Goal: Task Accomplishment & Management: Use online tool/utility

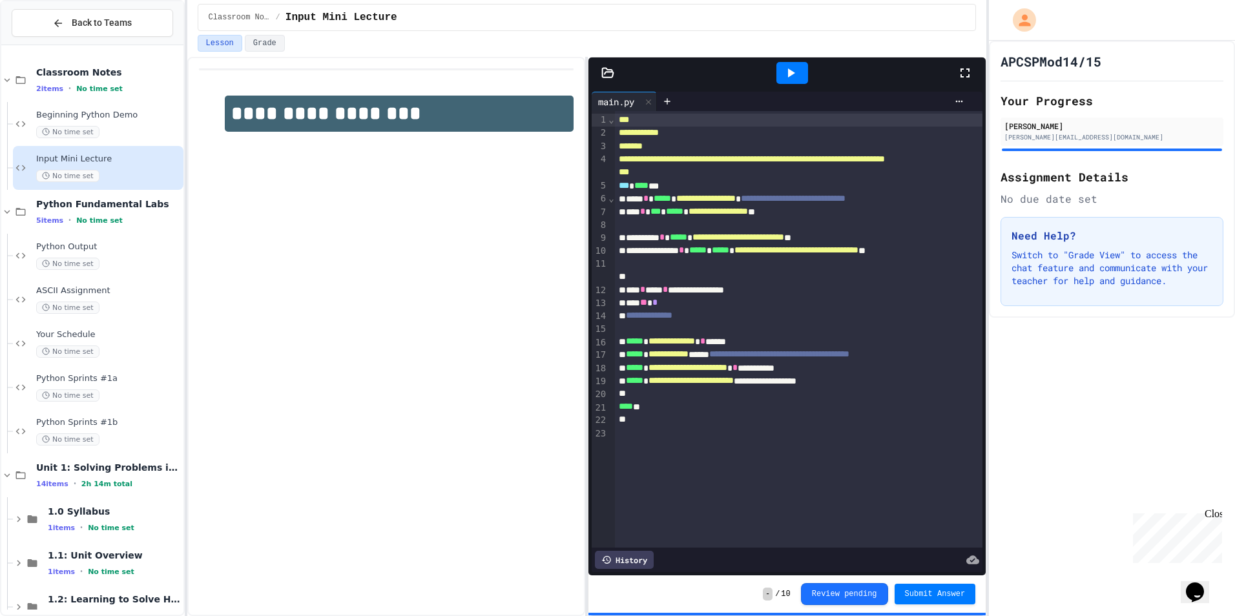
click at [967, 72] on icon at bounding box center [964, 72] width 15 height 15
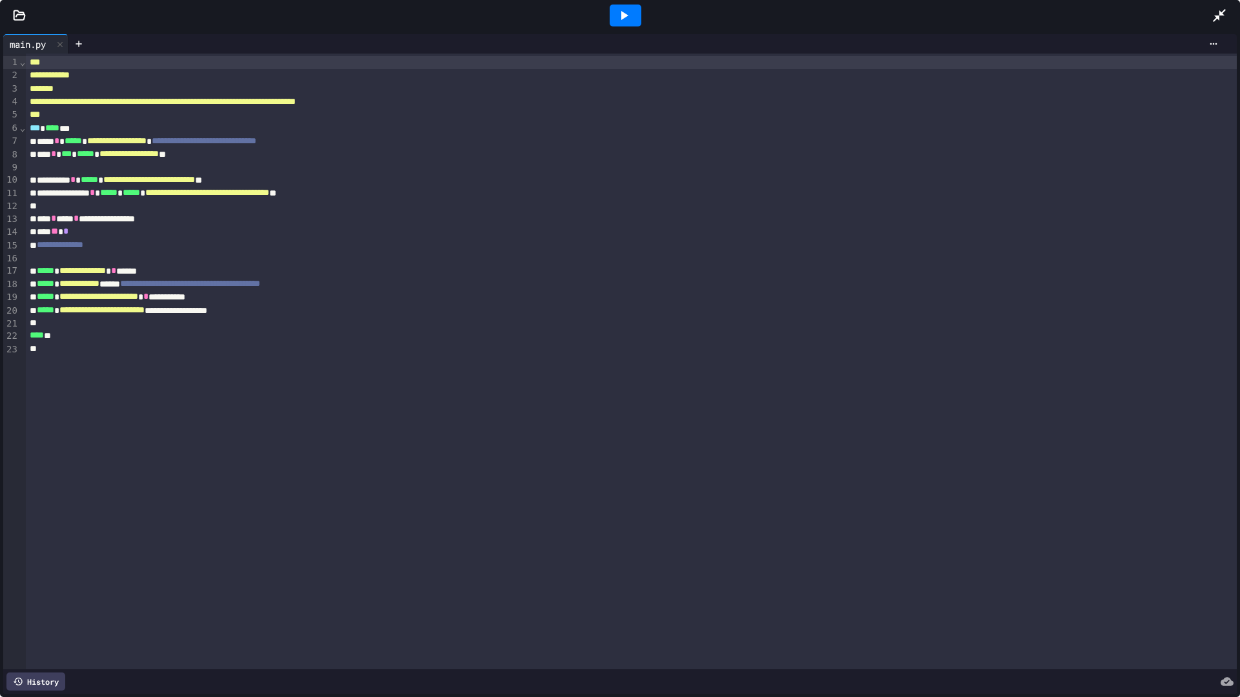
click at [1222, 8] on icon at bounding box center [1218, 15] width 15 height 15
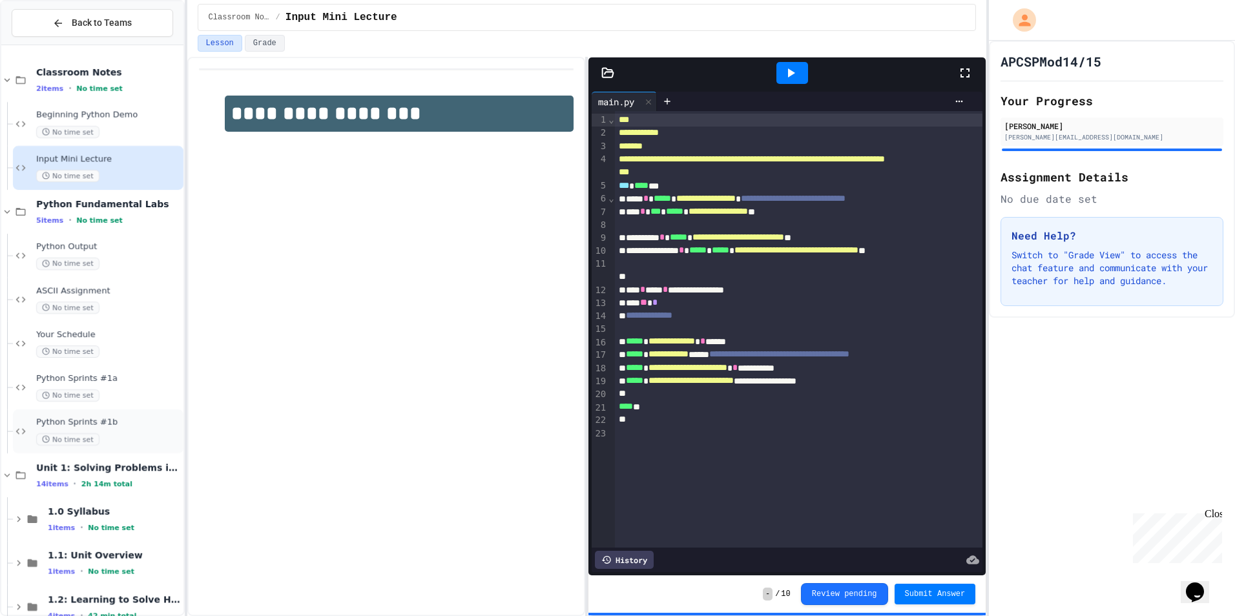
click at [114, 437] on div "No time set" at bounding box center [108, 439] width 145 height 12
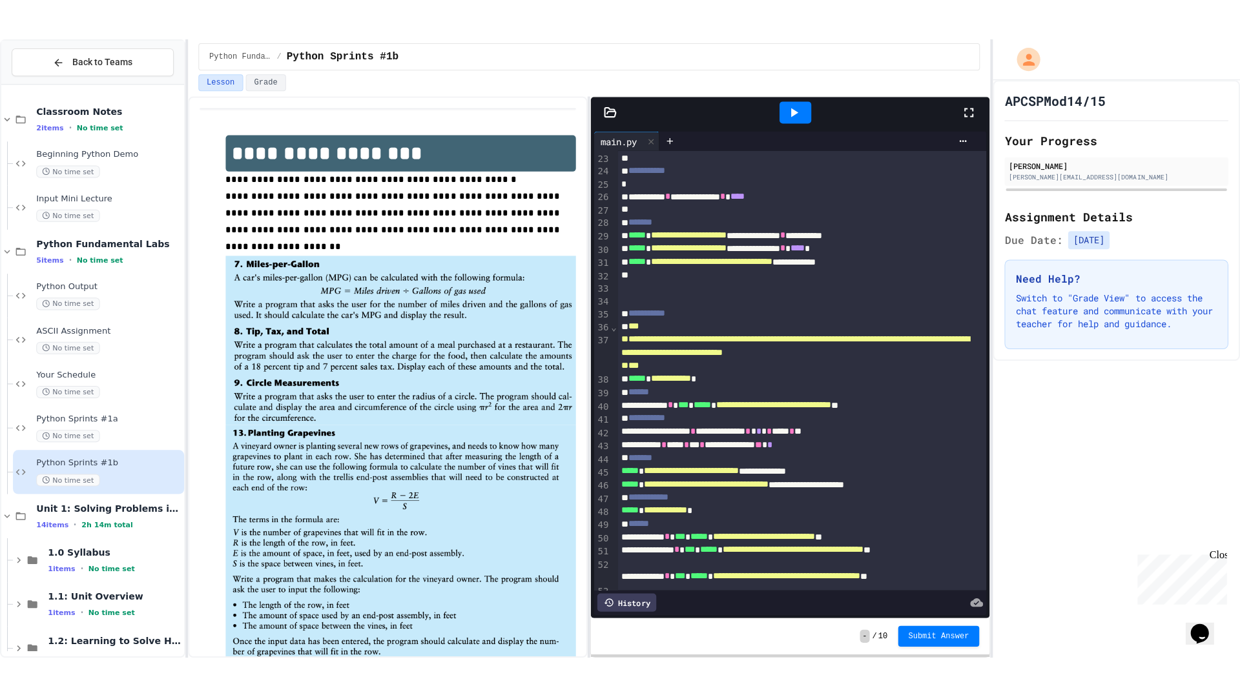
scroll to position [287, 0]
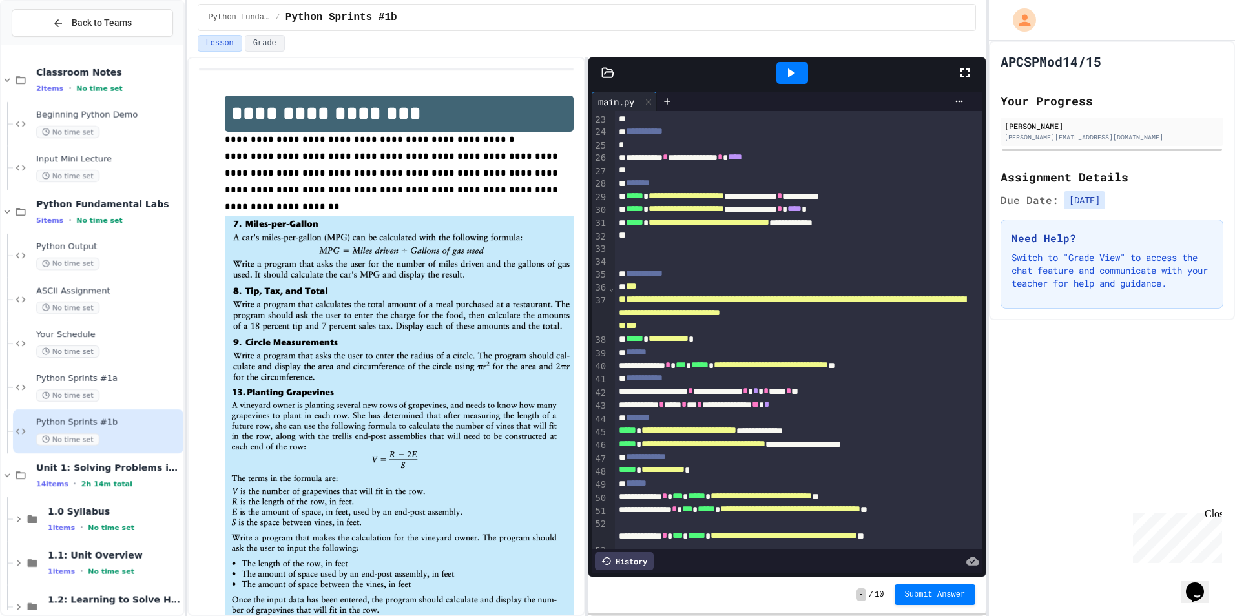
click at [958, 70] on icon at bounding box center [964, 72] width 15 height 15
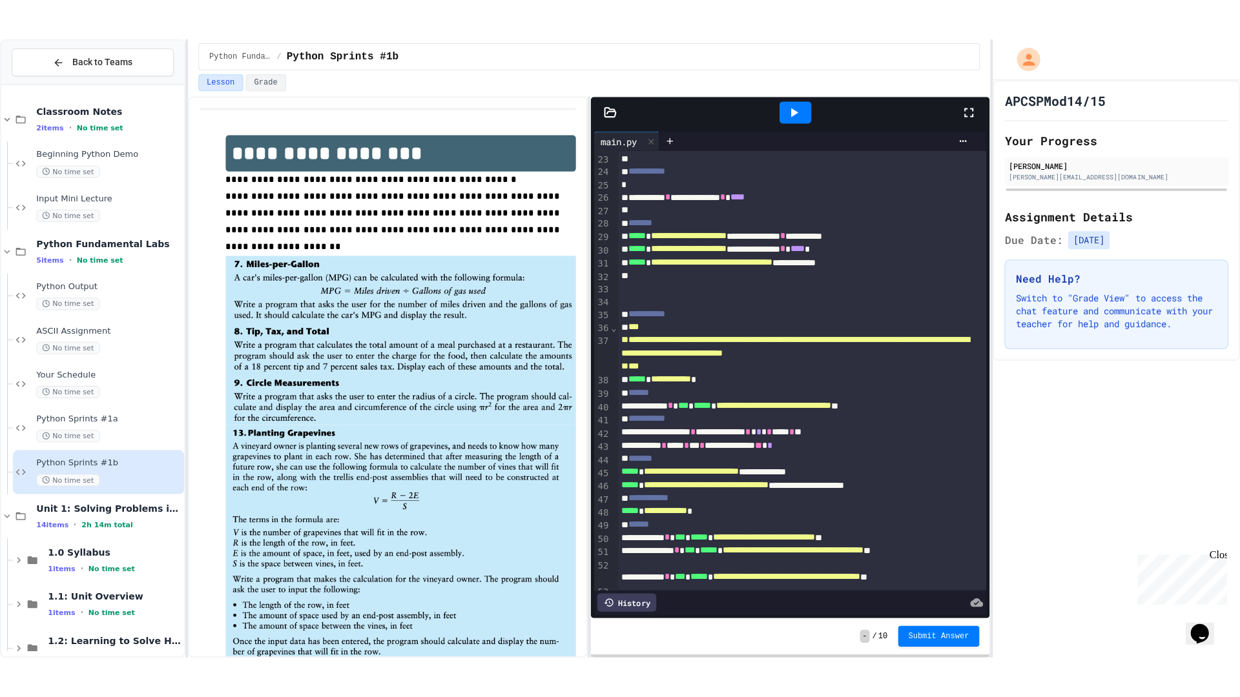
scroll to position [205, 0]
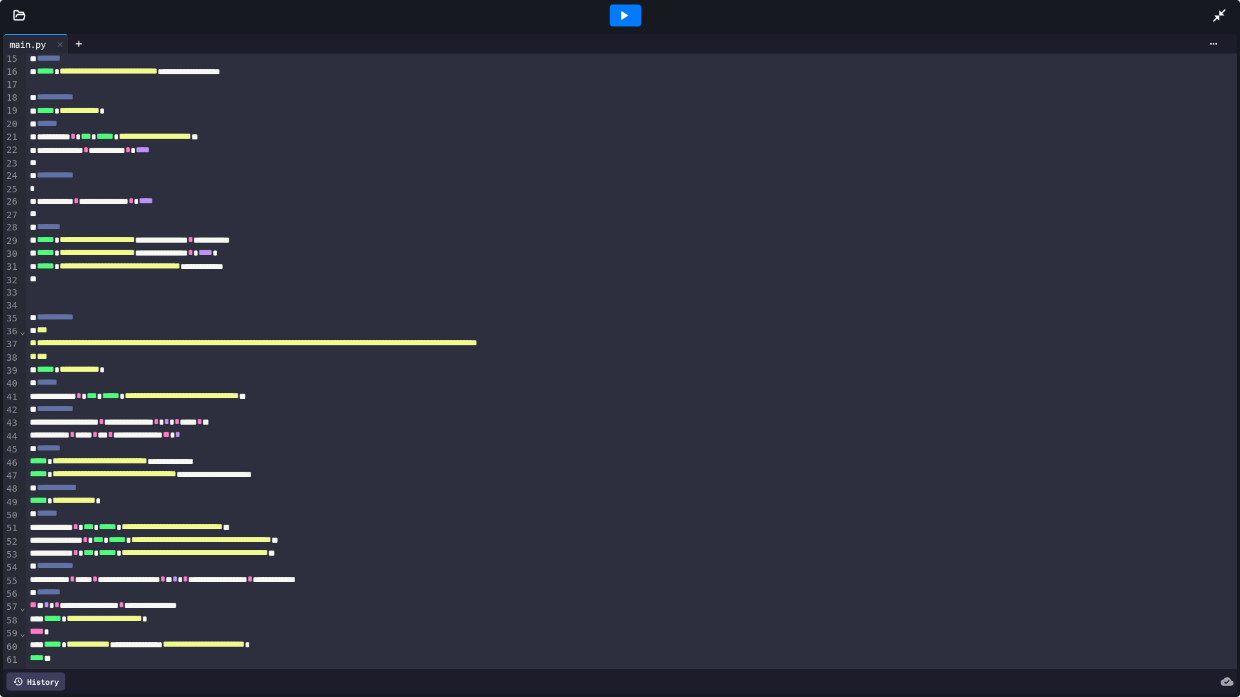
click at [616, 20] on icon at bounding box center [623, 15] width 15 height 15
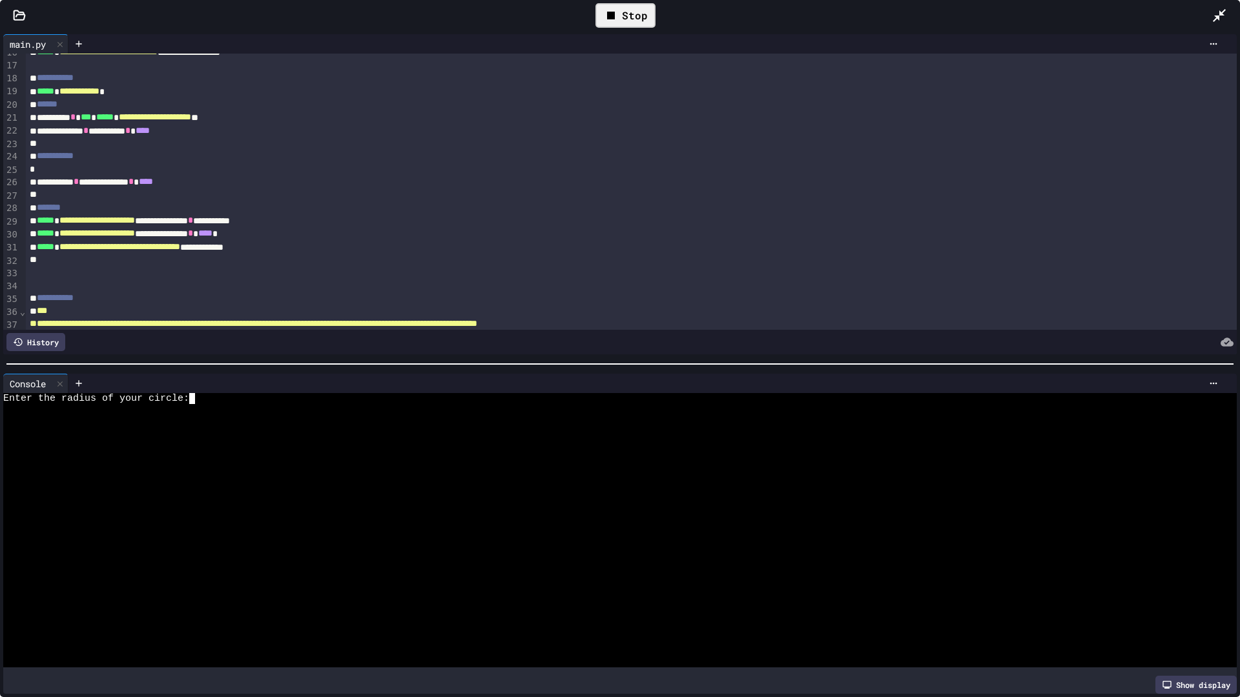
click at [209, 393] on div "Enter the radius of your circle:" at bounding box center [607, 398] width 1209 height 11
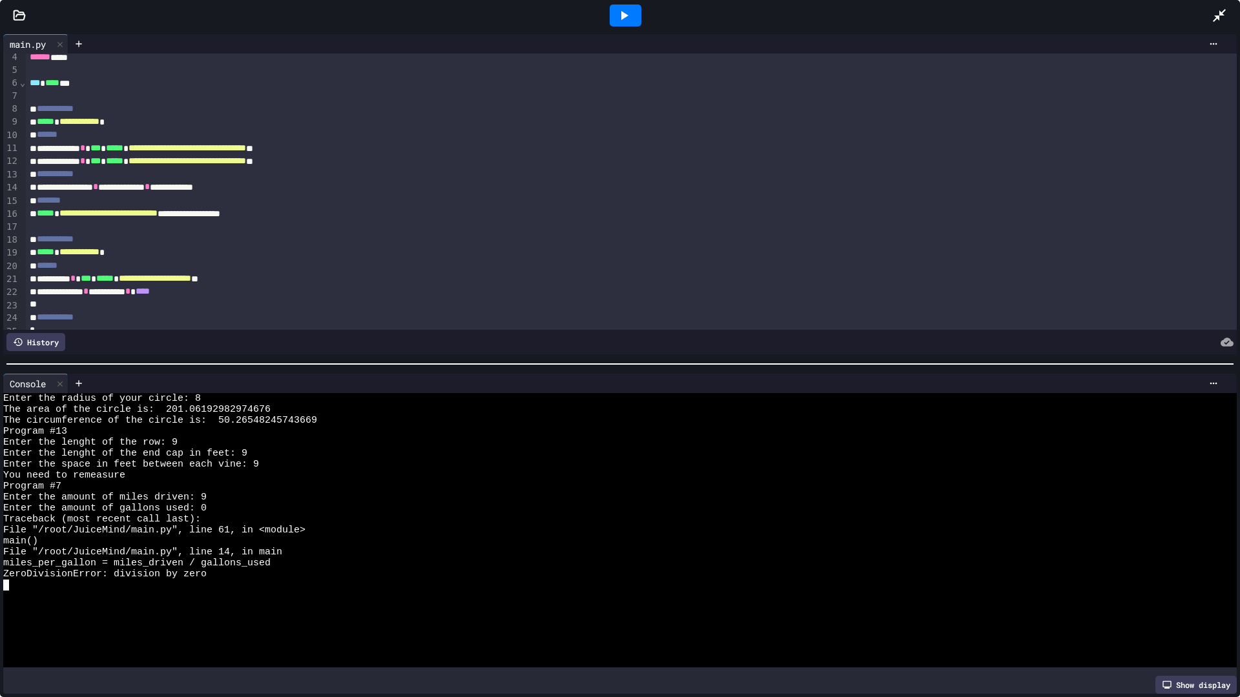
scroll to position [44, 0]
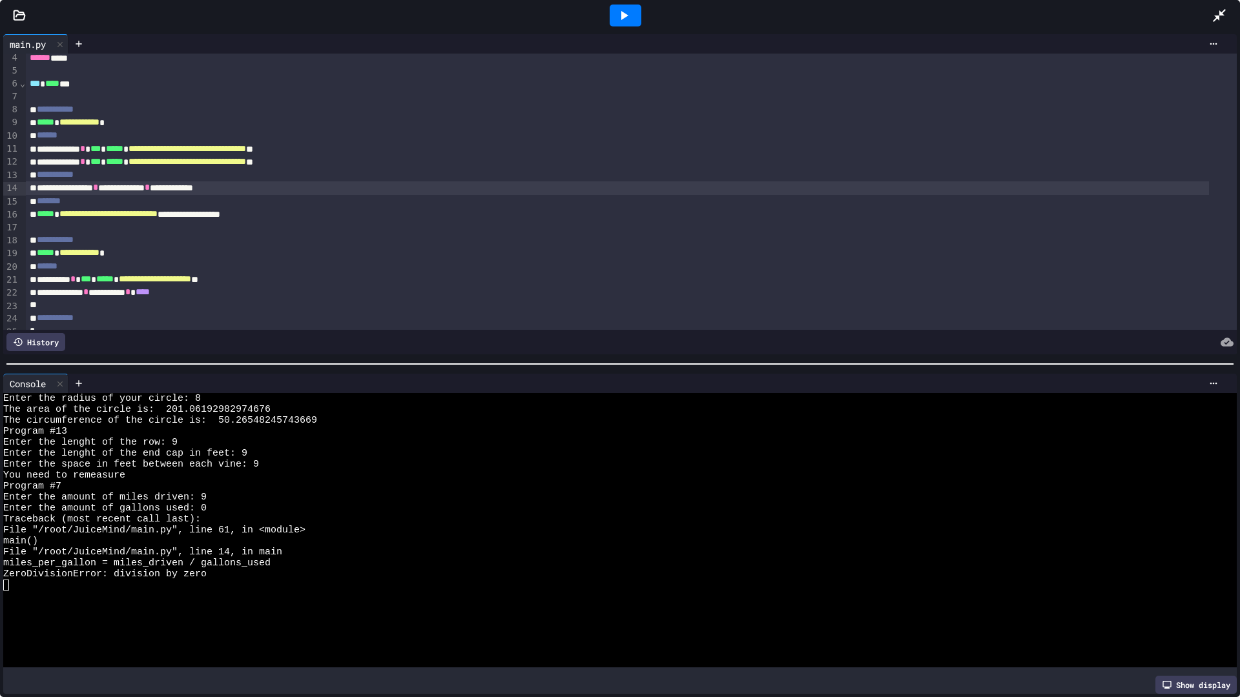
click at [87, 185] on div "**********" at bounding box center [617, 187] width 1183 height 13
click at [63, 381] on icon at bounding box center [59, 383] width 5 height 5
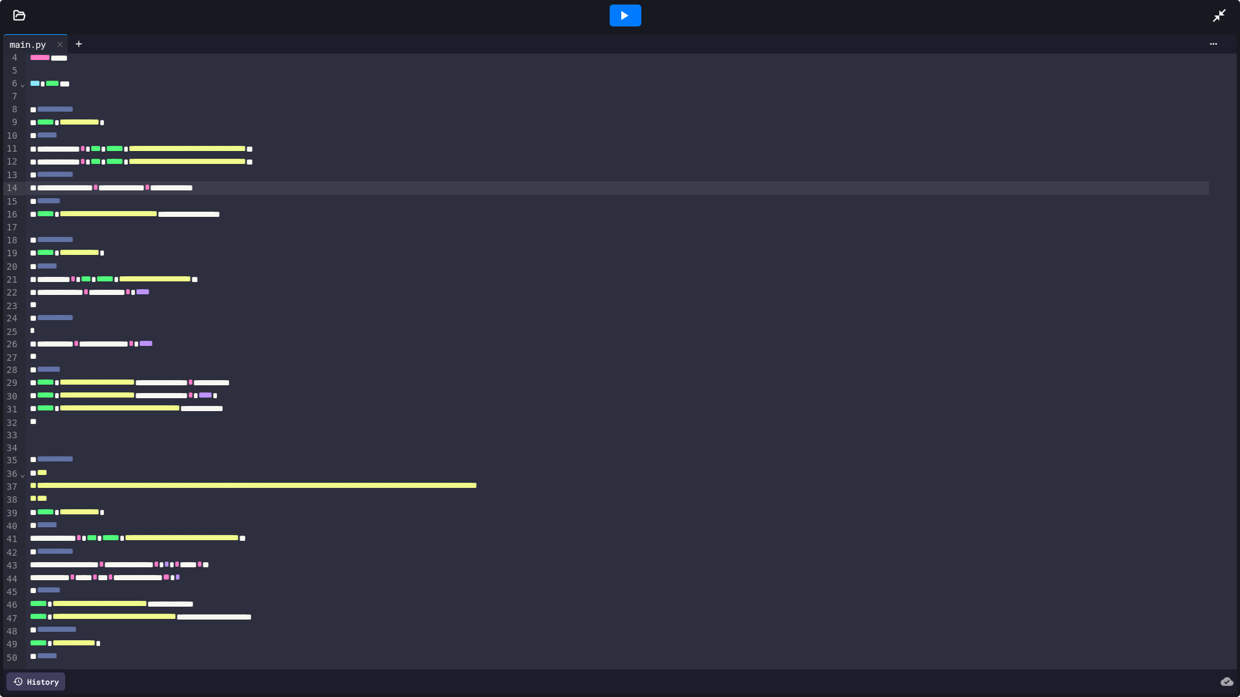
click at [610, 16] on div at bounding box center [626, 16] width 32 height 22
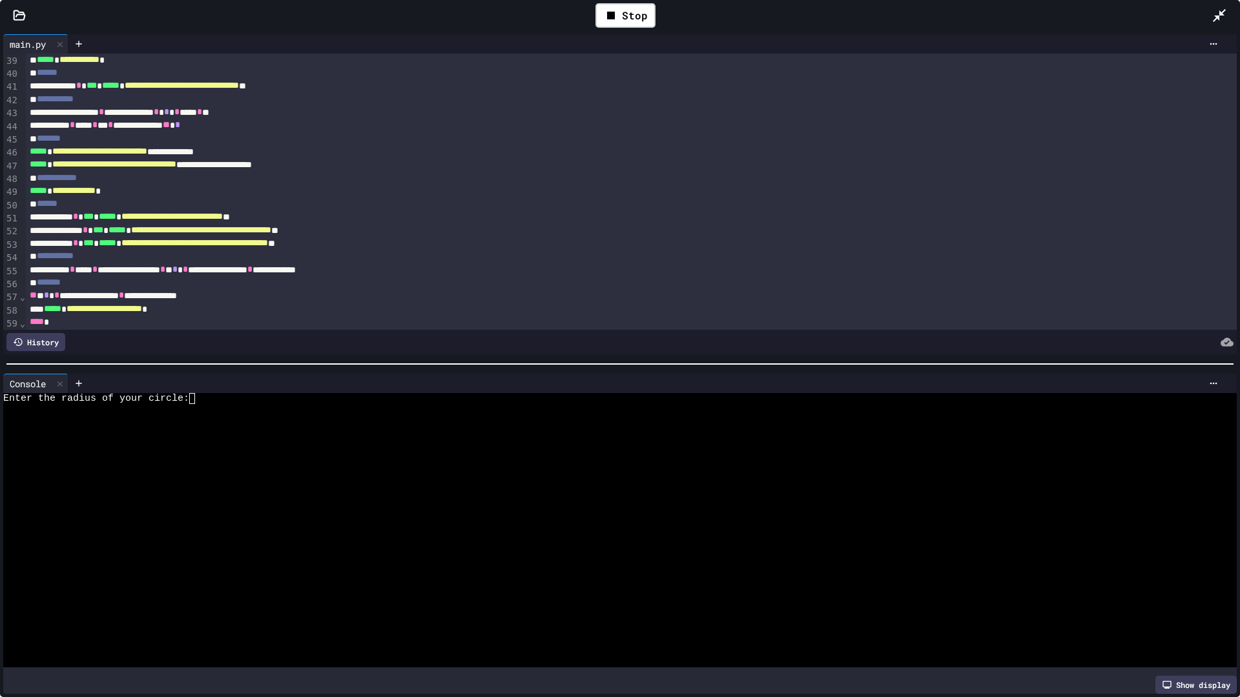
scroll to position [497, 0]
click at [212, 396] on div "Enter the radius of your circle:" at bounding box center [607, 398] width 1209 height 11
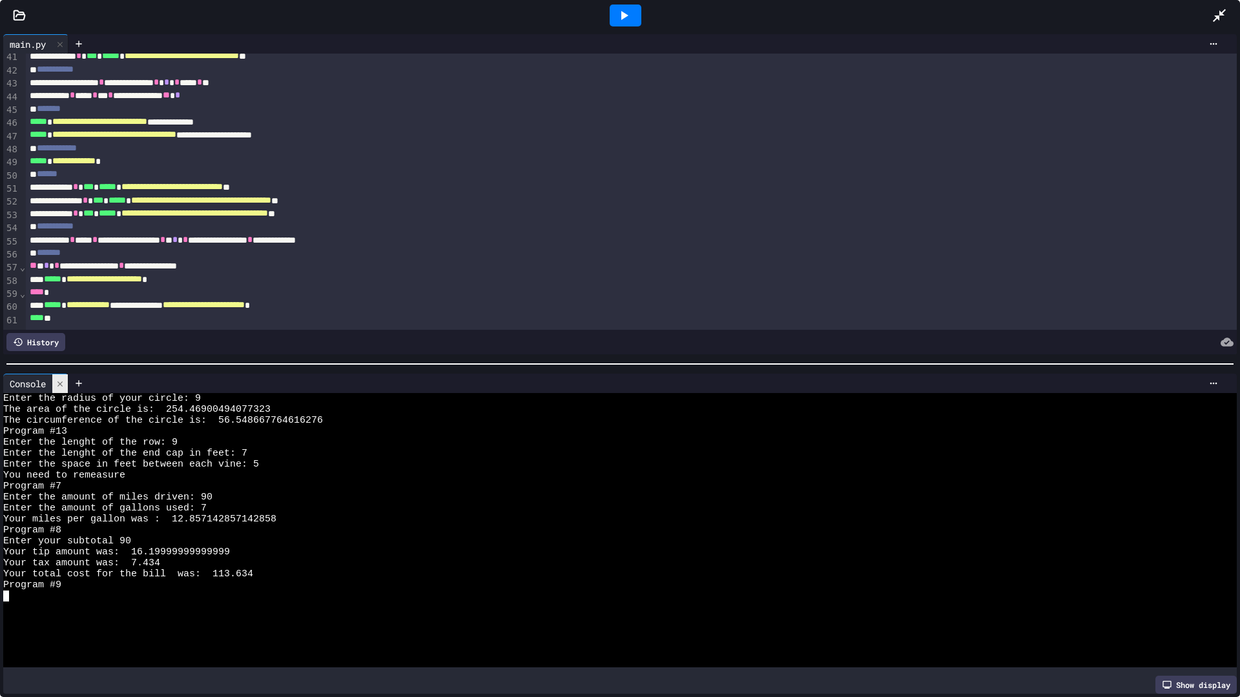
click at [58, 375] on div at bounding box center [59, 384] width 15 height 19
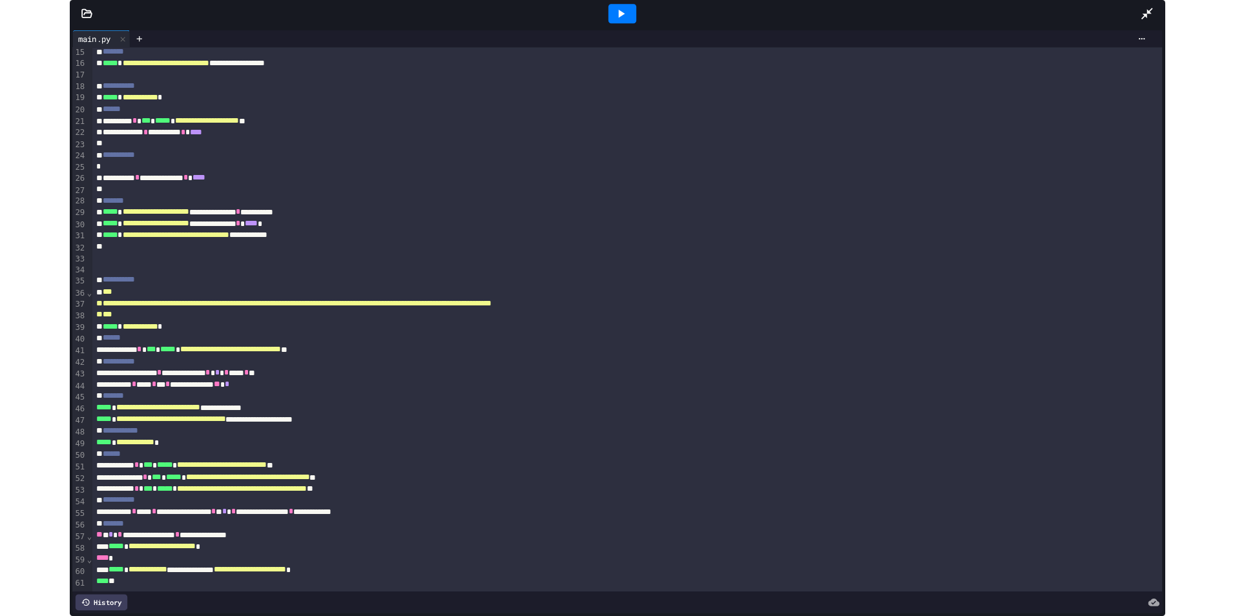
scroll to position [0, 0]
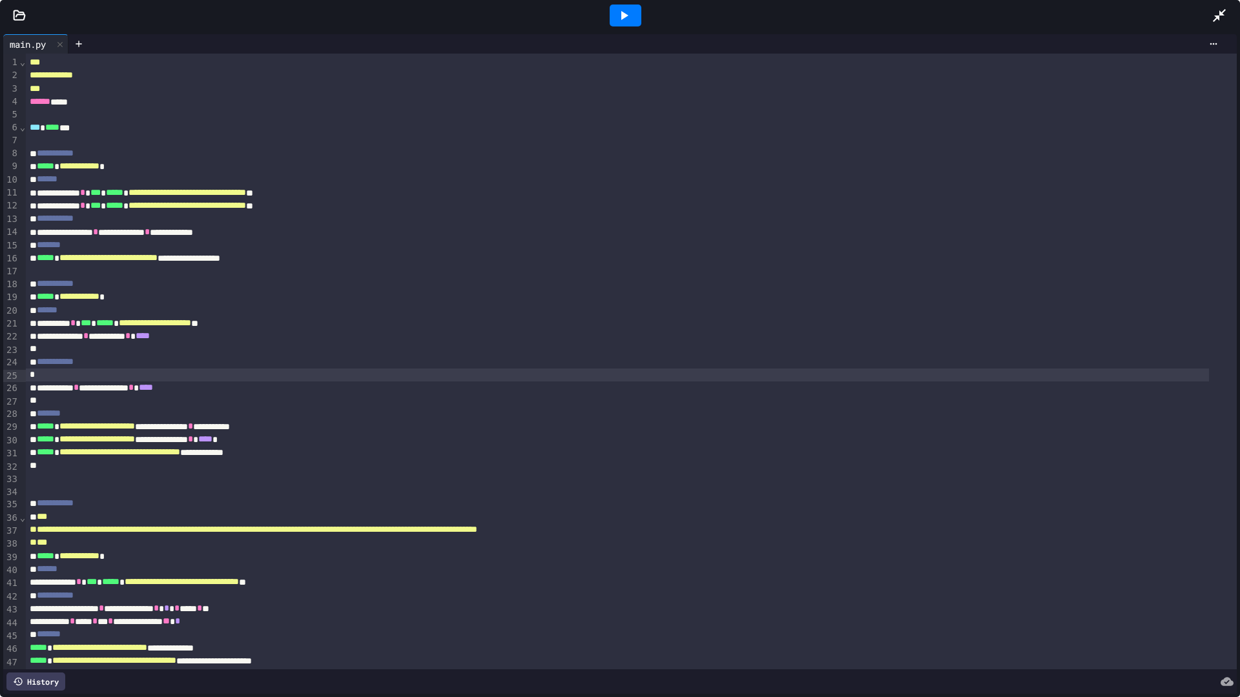
click at [254, 381] on div at bounding box center [617, 375] width 1183 height 13
click at [1222, 12] on icon at bounding box center [1218, 15] width 15 height 15
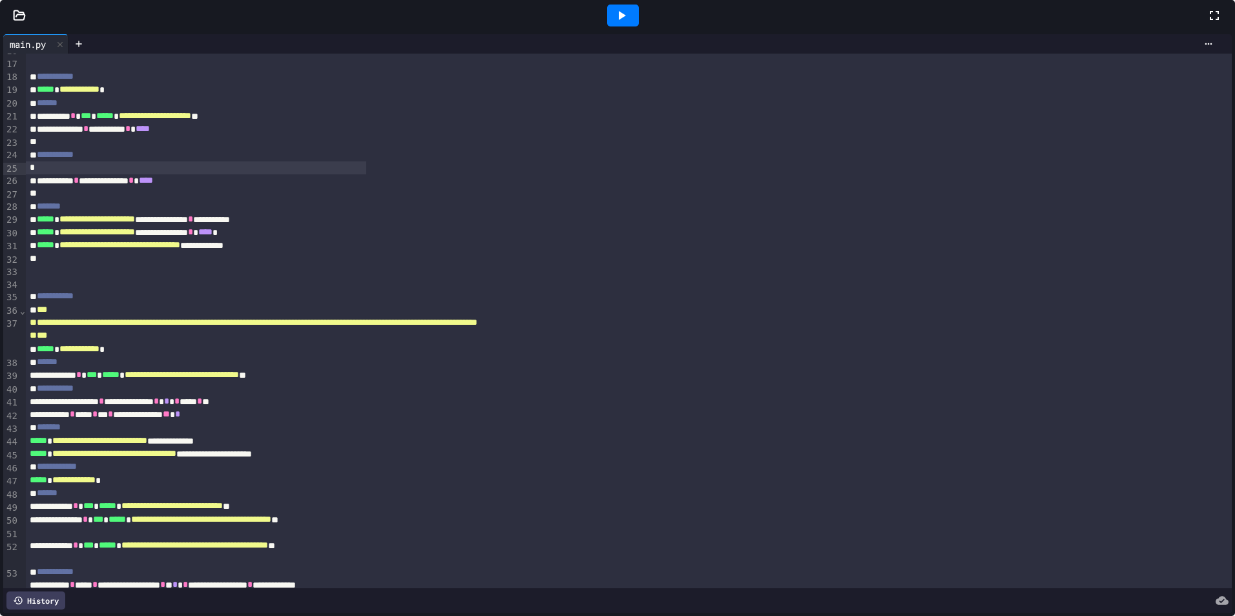
scroll to position [449, 0]
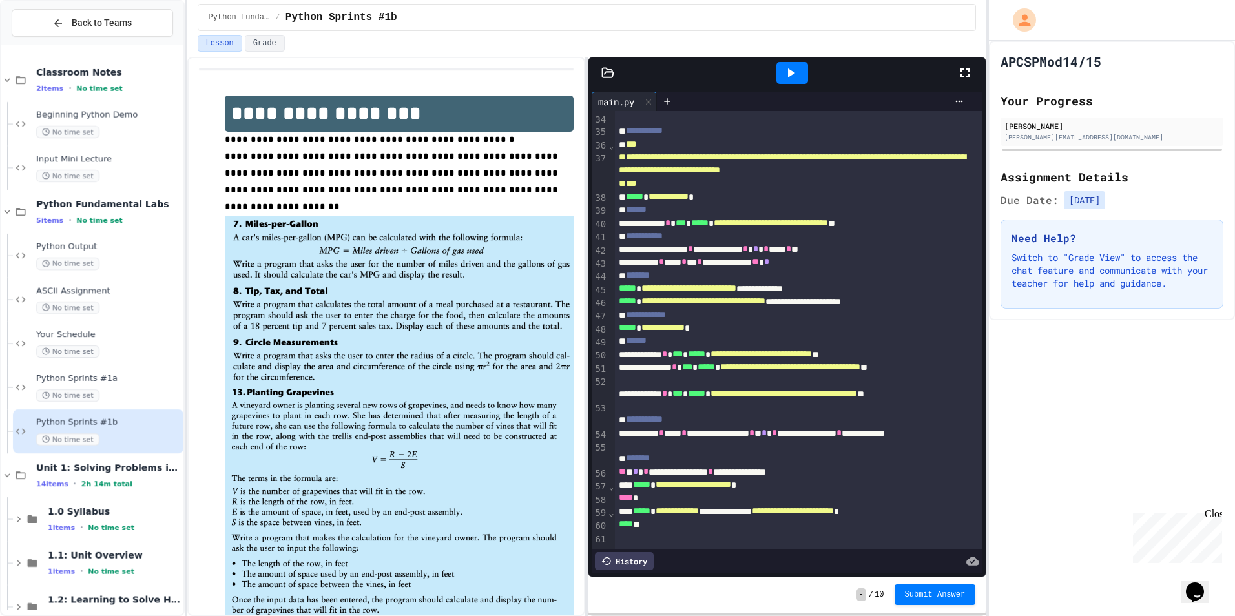
click at [752, 391] on span "**********" at bounding box center [783, 393] width 147 height 9
click at [774, 441] on div "**********" at bounding box center [785, 440] width 340 height 26
click at [759, 512] on div "**********" at bounding box center [785, 511] width 340 height 13
click at [792, 72] on icon at bounding box center [791, 72] width 7 height 9
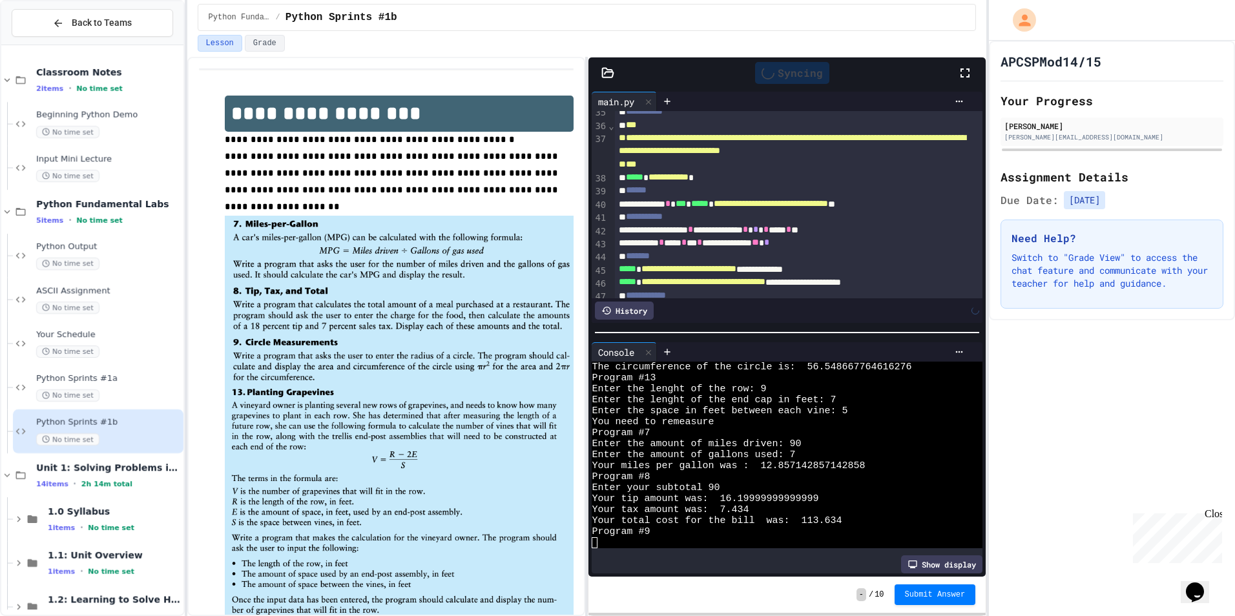
scroll to position [0, 0]
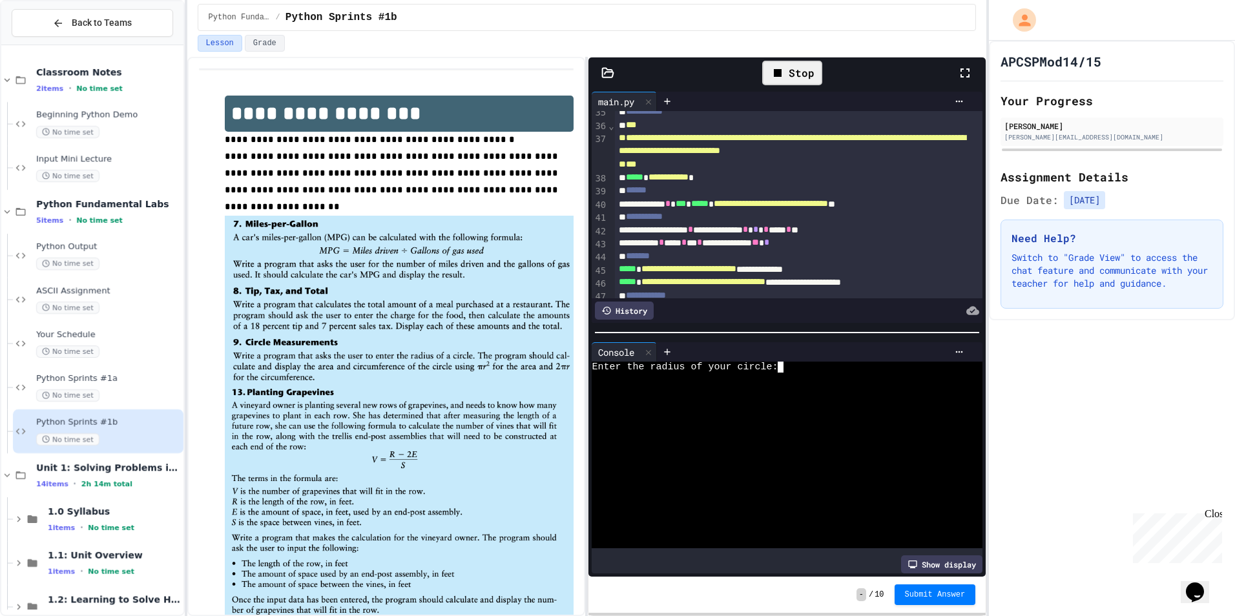
click at [774, 406] on div at bounding box center [774, 411] width 366 height 11
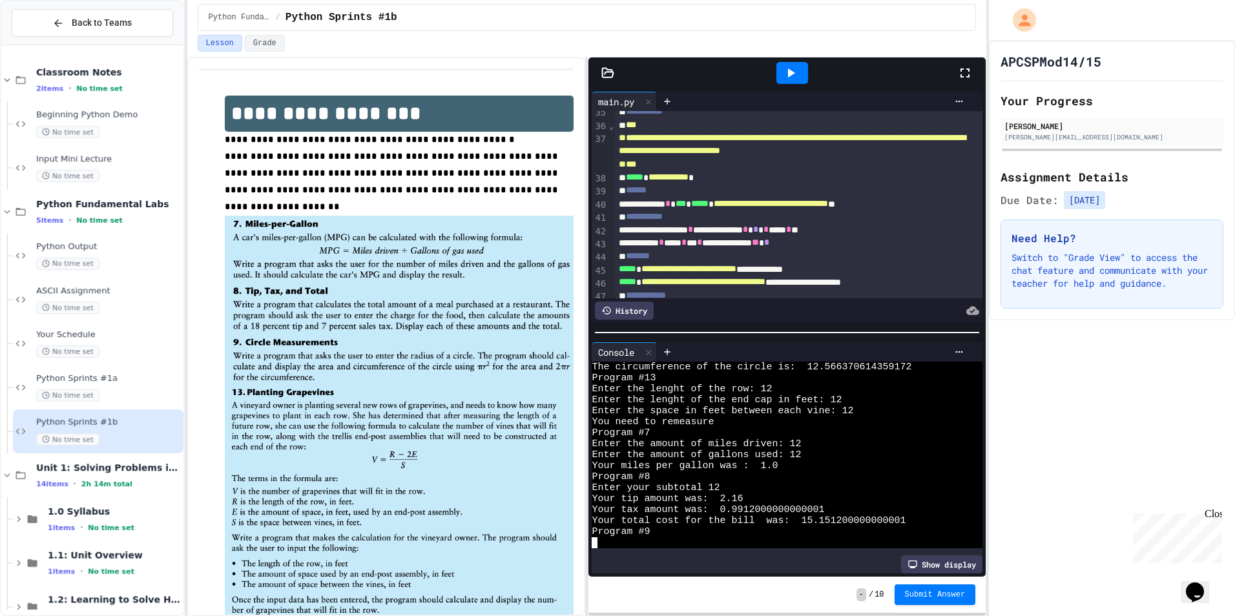
scroll to position [22, 0]
click at [598, 555] on div "Show display" at bounding box center [786, 564] width 391 height 18
click at [596, 541] on textarea "Terminal input" at bounding box center [594, 542] width 6 height 11
